Goal: Information Seeking & Learning: Learn about a topic

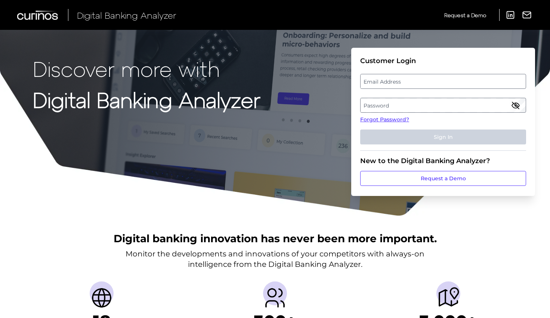
click at [393, 80] on label "Email Address" at bounding box center [443, 81] width 165 height 13
click at [393, 80] on input "email" at bounding box center [443, 81] width 166 height 15
type input "[PERSON_NAME][EMAIL_ADDRESS][DOMAIN_NAME]"
click at [390, 102] on label "Password" at bounding box center [443, 105] width 165 height 13
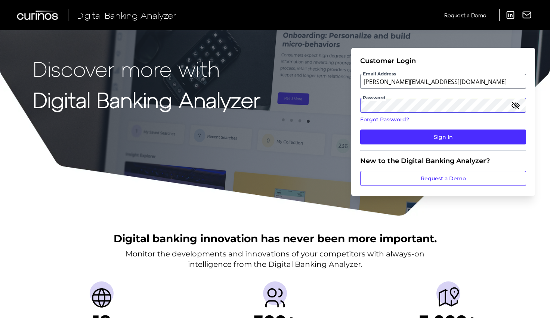
click at [360, 130] on button "Sign In" at bounding box center [443, 137] width 166 height 15
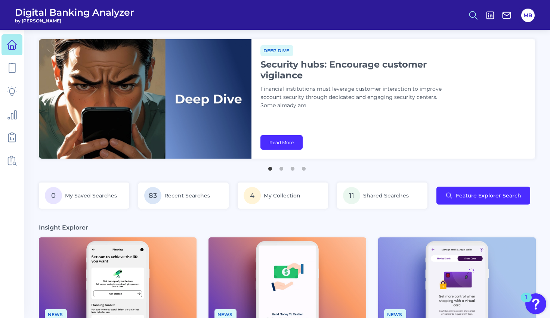
click at [470, 15] on circle at bounding box center [473, 14] width 6 height 6
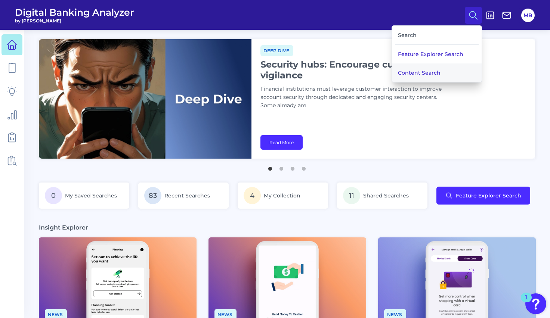
click at [425, 72] on button "Content Search" at bounding box center [437, 73] width 90 height 19
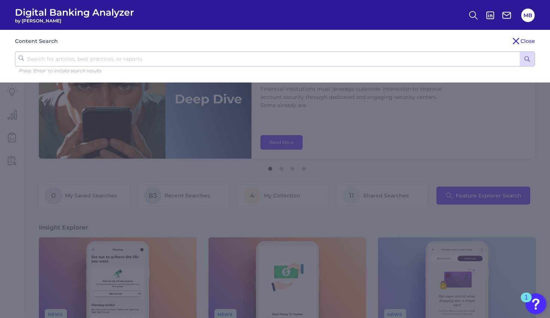
click at [385, 53] on input "text" at bounding box center [275, 59] width 520 height 15
type input "upgrade"
click at [520, 52] on button "submit" at bounding box center [527, 59] width 15 height 14
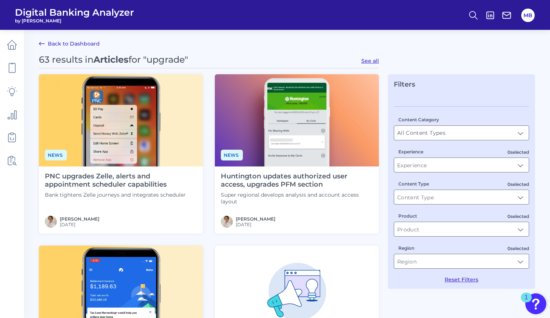
click at [373, 60] on button "See all" at bounding box center [370, 61] width 18 height 7
type input "Articles"
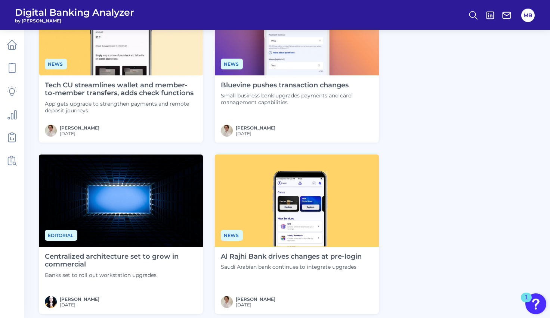
scroll to position [531, 0]
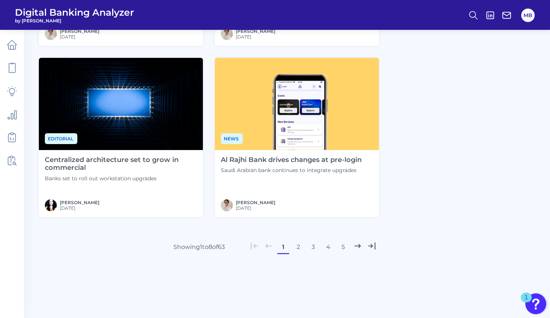
click at [298, 249] on button "2" at bounding box center [298, 247] width 12 height 12
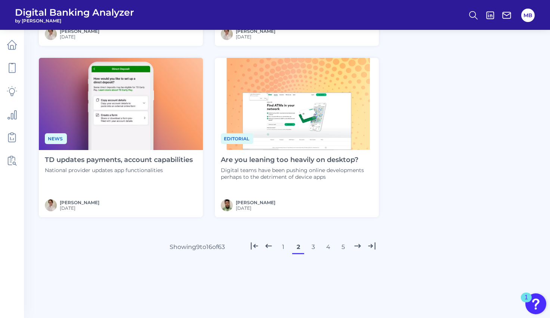
click at [313, 246] on button "3" at bounding box center [313, 247] width 12 height 12
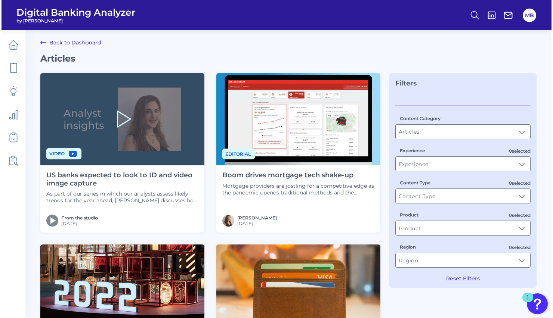
scroll to position [0, 0]
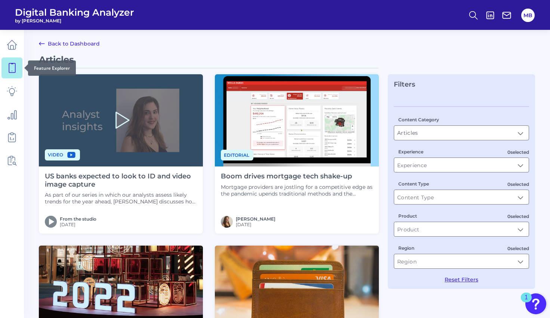
click at [11, 71] on icon at bounding box center [12, 68] width 10 height 10
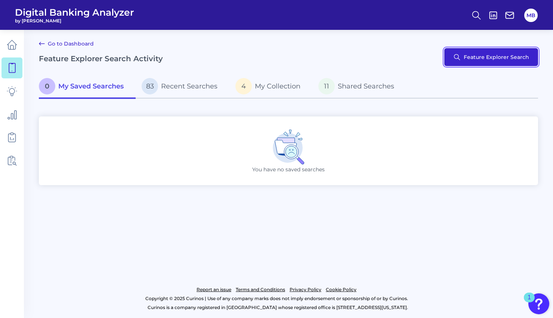
click at [496, 56] on button "Feature Explorer Search" at bounding box center [491, 57] width 94 height 18
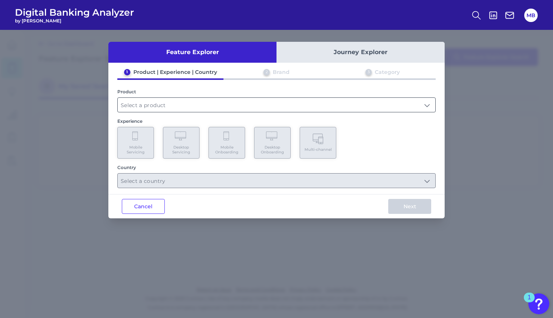
click at [145, 104] on input "text" at bounding box center [277, 105] width 318 height 14
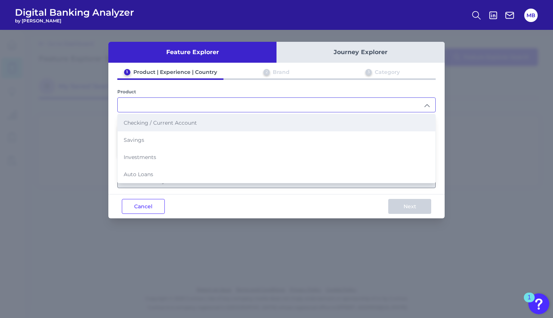
click at [135, 123] on span "Checking / Current Account" at bounding box center [160, 123] width 73 height 7
type input "Checking / Current Account"
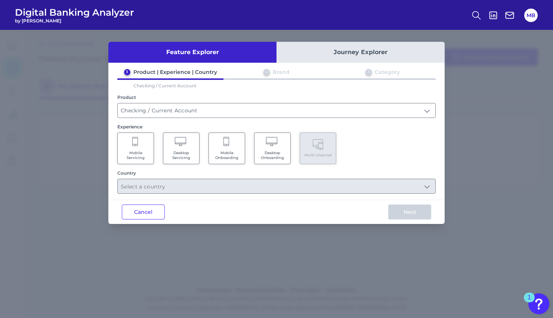
click at [141, 157] on span "Mobile Servicing" at bounding box center [135, 156] width 28 height 10
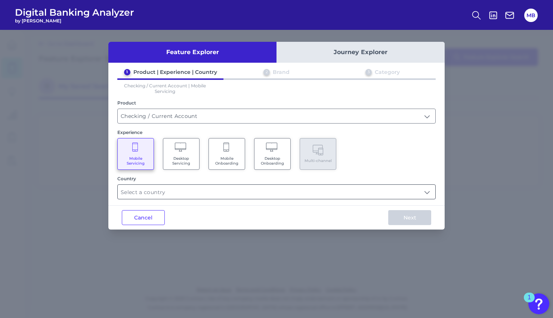
click at [149, 193] on input "text" at bounding box center [277, 192] width 318 height 14
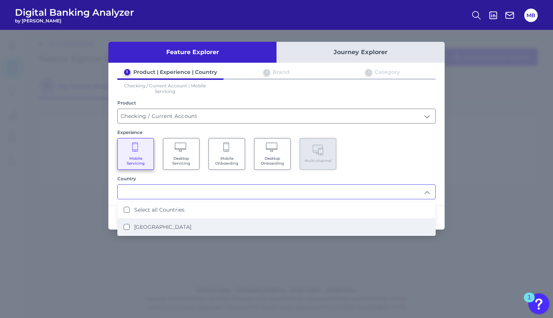
click at [151, 227] on label "[GEOGRAPHIC_DATA]" at bounding box center [162, 227] width 57 height 7
type input "Select all Countries"
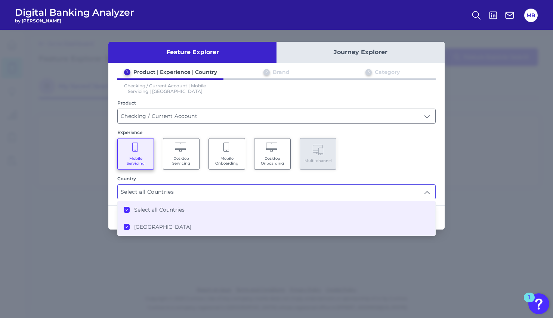
click at [398, 160] on div "Mobile Servicing Desktop Servicing Mobile Onboarding Desktop Onboarding Multi-c…" at bounding box center [276, 154] width 318 height 32
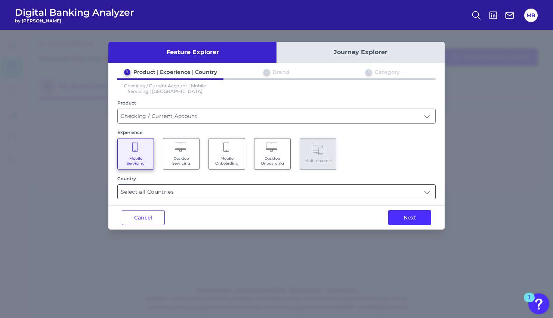
click at [213, 192] on input "Select all Countries" at bounding box center [277, 192] width 318 height 14
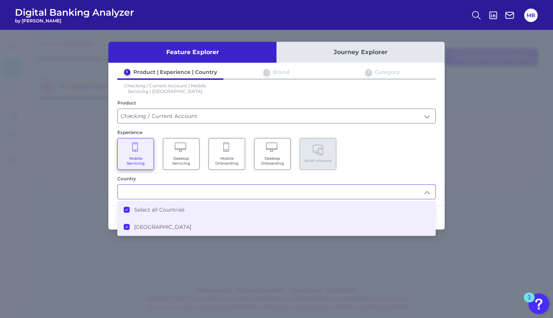
click at [416, 143] on div "Mobile Servicing Desktop Servicing Mobile Onboarding Desktop Onboarding Multi-c…" at bounding box center [276, 154] width 318 height 32
type input "Select all Countries"
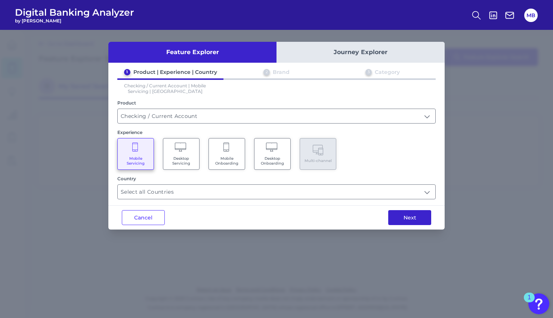
click at [409, 219] on button "Next" at bounding box center [409, 217] width 43 height 15
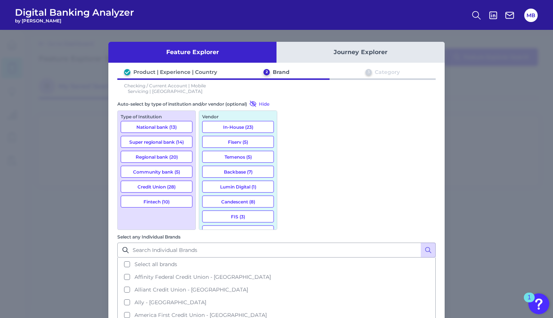
click at [165, 126] on button "National bank (13)" at bounding box center [157, 127] width 72 height 12
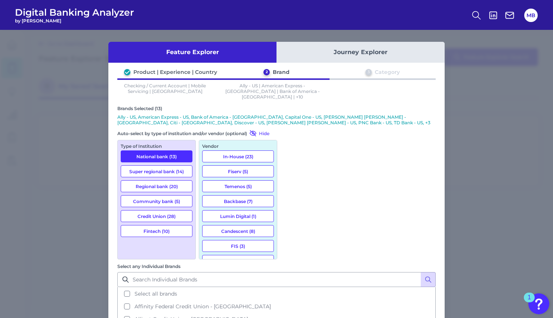
click at [162, 225] on button "Fintech (10)" at bounding box center [157, 231] width 72 height 12
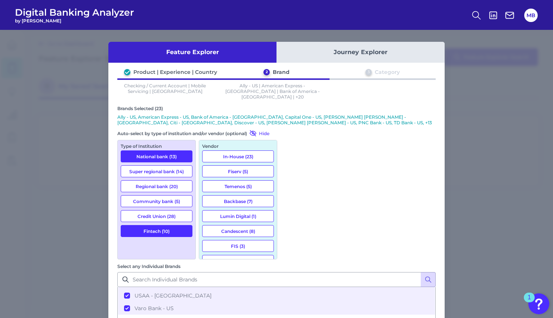
scroll to position [1041, 0]
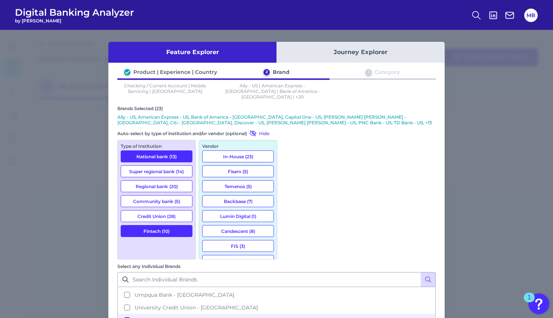
click at [278, 158] on div "Brands Selected (23) Ally - US, American Express - [GEOGRAPHIC_DATA], Bank of A…" at bounding box center [276, 249] width 318 height 286
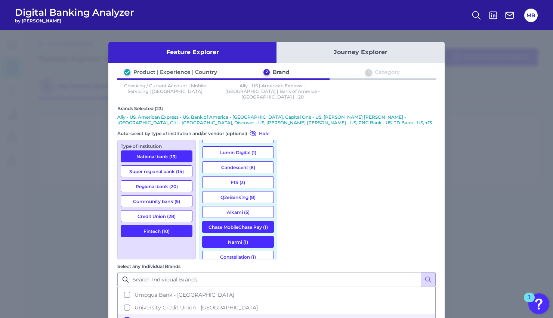
scroll to position [0, 0]
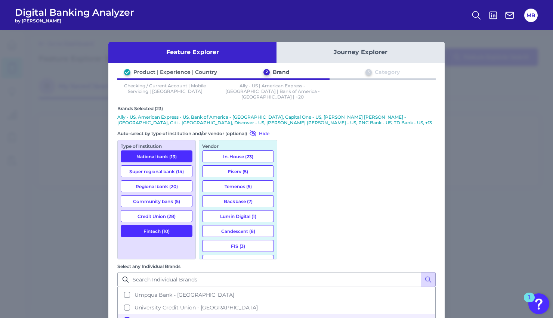
click at [399, 95] on div "Product | Experience | Country 2 Brand 3 Category Checking / Current Account | …" at bounding box center [276, 230] width 336 height 323
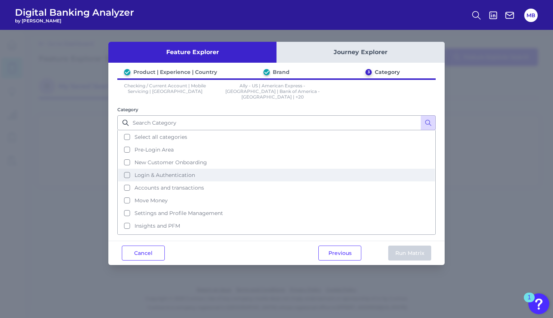
click at [162, 172] on span "Login & Authentication" at bounding box center [165, 175] width 61 height 7
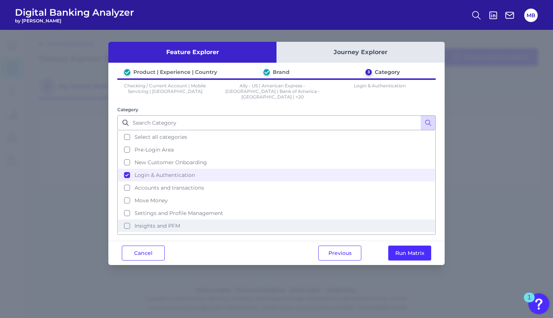
click at [162, 223] on span "Insights and PFM" at bounding box center [158, 226] width 46 height 7
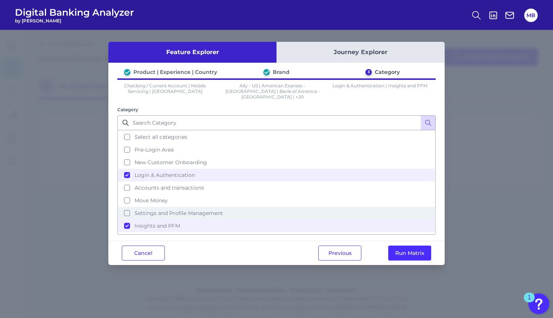
click at [168, 207] on button "Settings and Profile Management" at bounding box center [276, 213] width 317 height 13
click at [420, 250] on button "Run Matrix" at bounding box center [409, 253] width 43 height 15
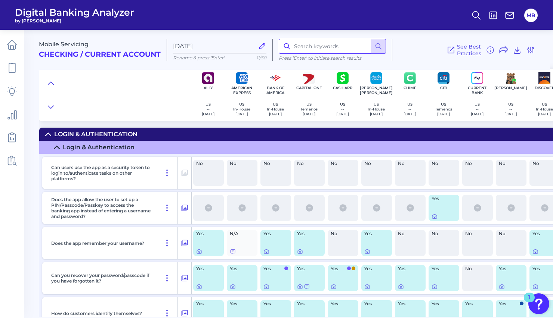
click at [321, 50] on input at bounding box center [332, 46] width 107 height 15
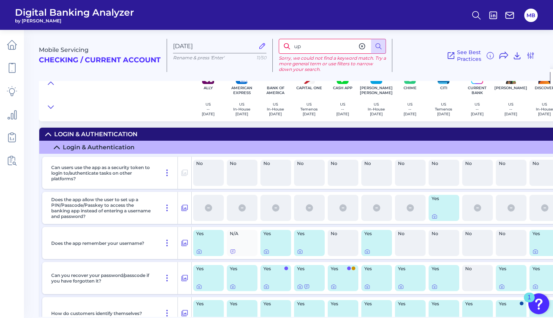
type input "u"
type input "update"
click at [363, 46] on icon at bounding box center [361, 46] width 7 height 7
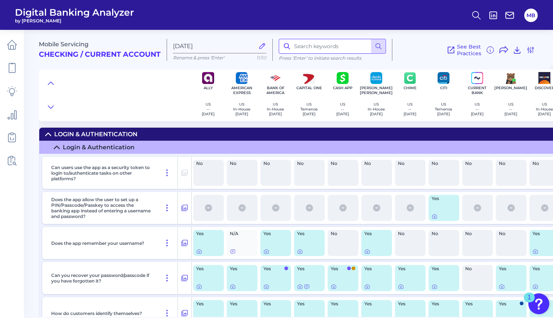
click at [328, 47] on input at bounding box center [332, 46] width 107 height 15
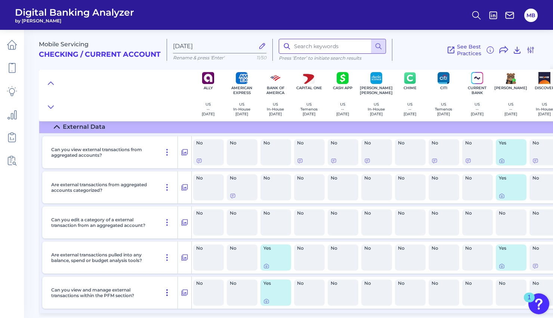
scroll to position [3486, 0]
